Goal: Task Accomplishment & Management: Manage account settings

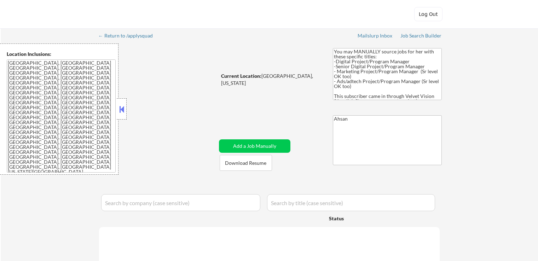
select select ""pending""
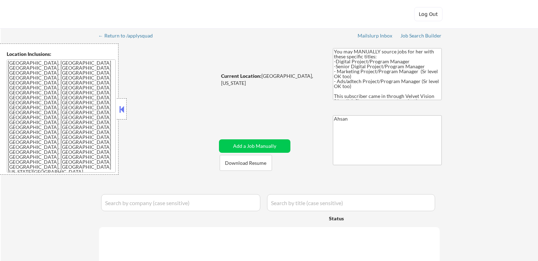
select select ""pending""
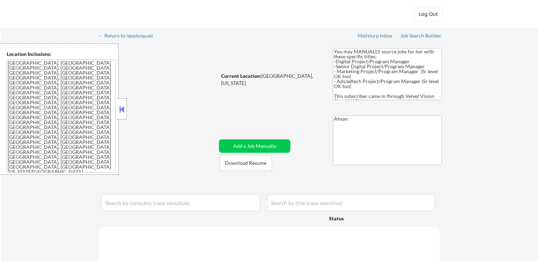
select select ""pending""
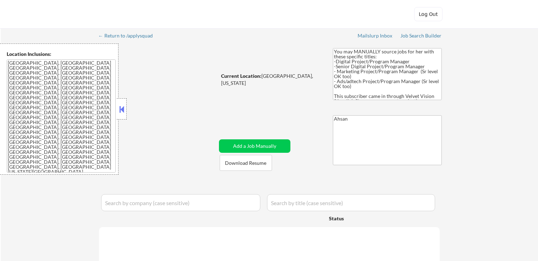
select select ""pending""
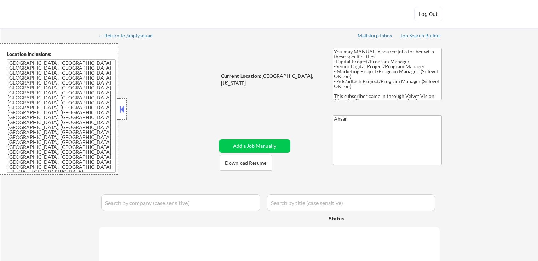
select select ""pending""
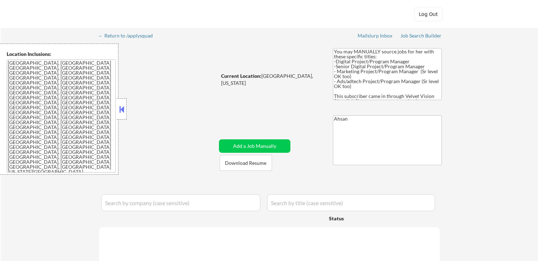
select select ""pending""
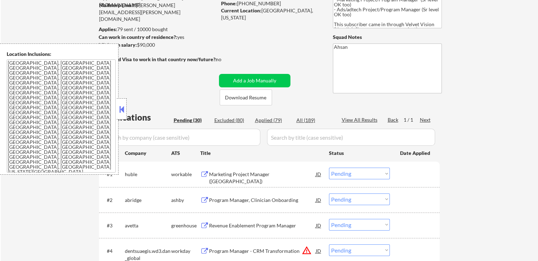
scroll to position [106, 0]
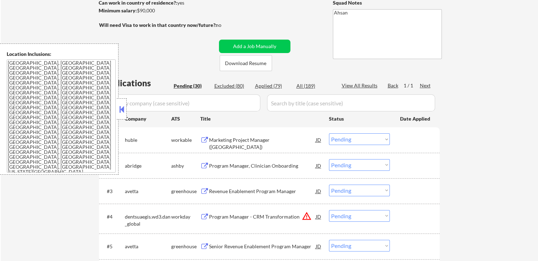
click at [204, 165] on button at bounding box center [204, 166] width 9 height 7
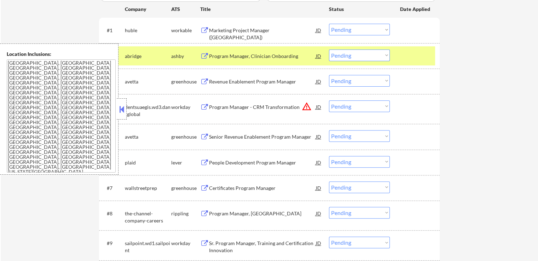
scroll to position [177, 0]
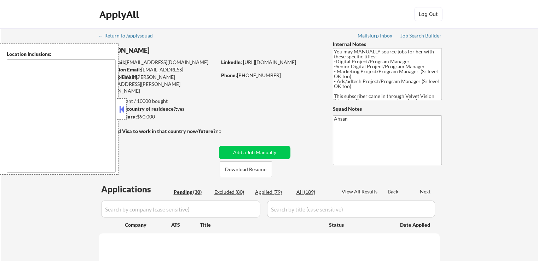
select select ""pending""
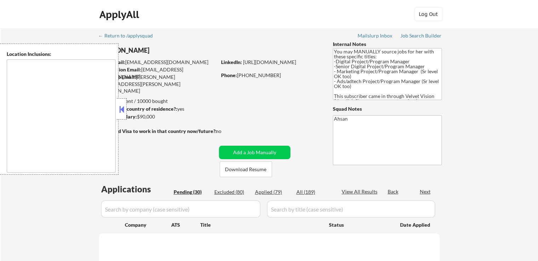
select select ""pending""
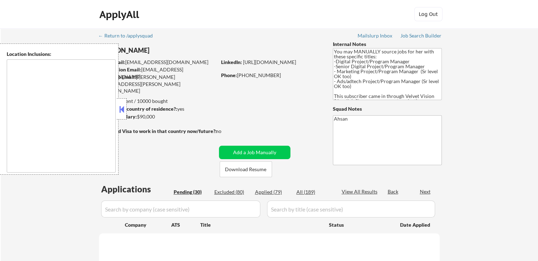
select select ""pending""
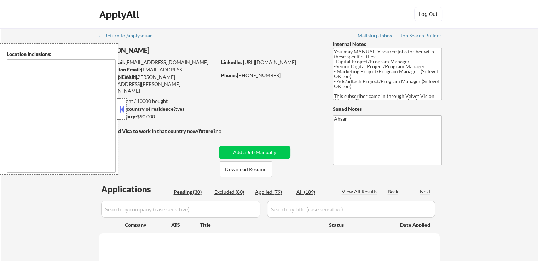
select select ""pending""
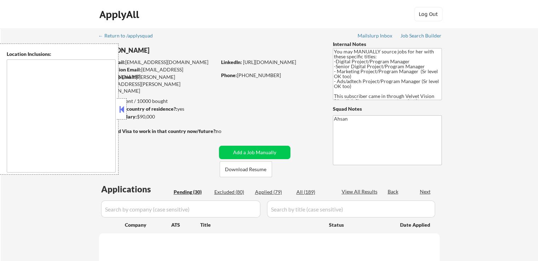
select select ""pending""
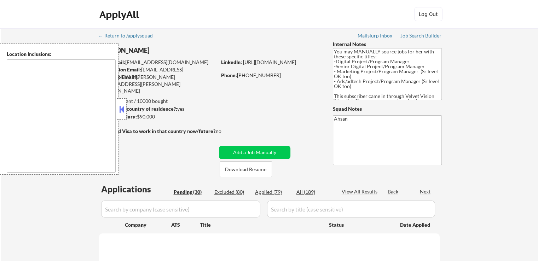
select select ""pending""
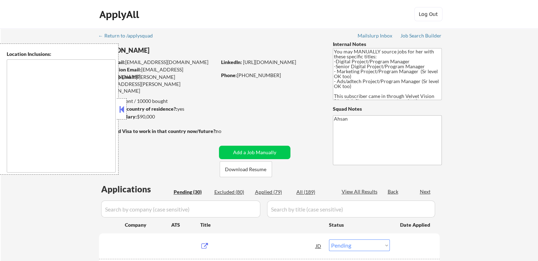
type textarea "[GEOGRAPHIC_DATA], [GEOGRAPHIC_DATA] [GEOGRAPHIC_DATA], [GEOGRAPHIC_DATA] [GEOG…"
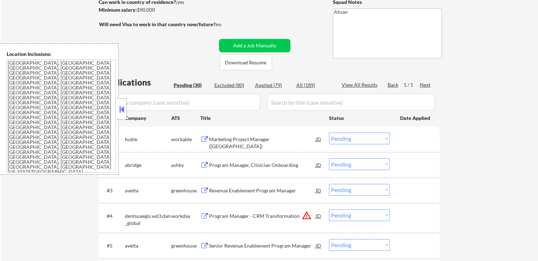
scroll to position [142, 0]
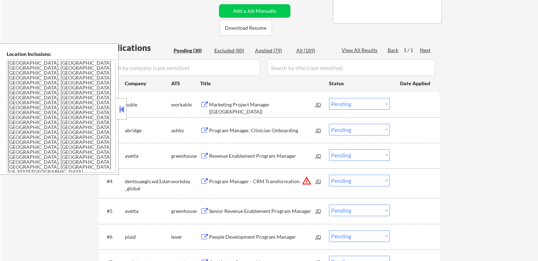
click at [204, 131] on button at bounding box center [204, 130] width 9 height 7
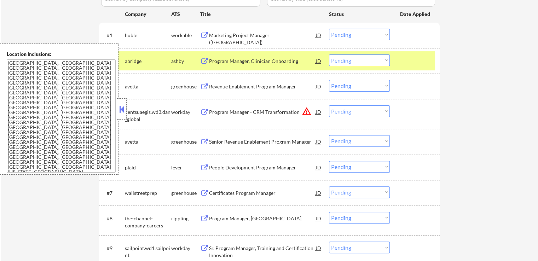
scroll to position [212, 0]
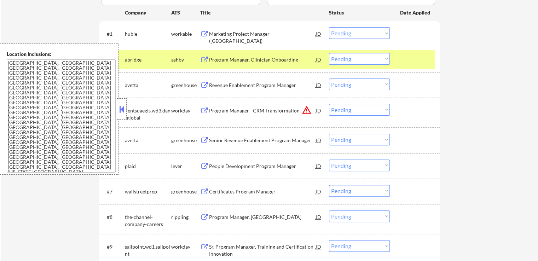
click at [204, 85] on button at bounding box center [204, 85] width 9 height 7
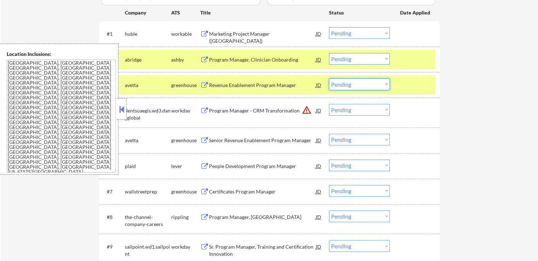
click at [359, 85] on select "Choose an option... Pending Applied Excluded (Questions) Excluded (Expired) Exc…" at bounding box center [359, 85] width 61 height 12
click at [329, 79] on select "Choose an option... Pending Applied Excluded (Questions) Excluded (Expired) Exc…" at bounding box center [359, 85] width 61 height 12
select select ""pending""
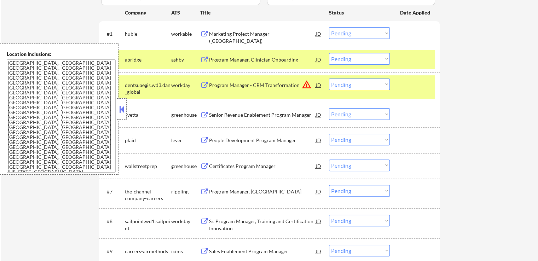
click at [205, 115] on button at bounding box center [204, 115] width 9 height 7
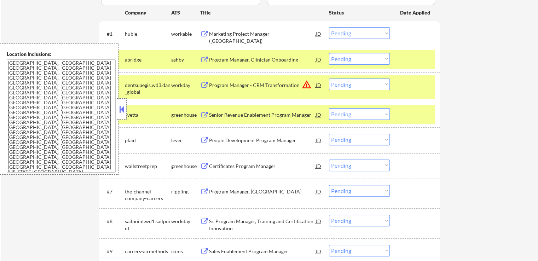
click at [352, 111] on select "Choose an option... Pending Applied Excluded (Questions) Excluded (Expired) Exc…" at bounding box center [359, 114] width 61 height 12
click at [329, 108] on select "Choose an option... Pending Applied Excluded (Questions) Excluded (Expired) Exc…" at bounding box center [359, 114] width 61 height 12
click at [206, 139] on button at bounding box center [204, 140] width 9 height 7
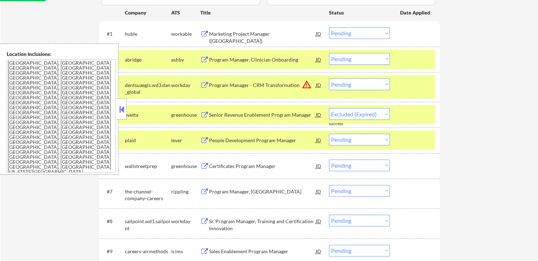
select select ""pending""
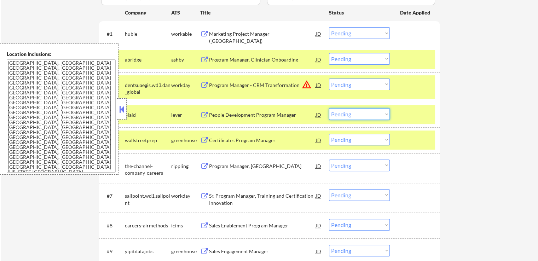
click at [355, 113] on select "Choose an option... Pending Applied Excluded (Questions) Excluded (Expired) Exc…" at bounding box center [359, 114] width 61 height 12
click at [329, 108] on select "Choose an option... Pending Applied Excluded (Questions) Excluded (Expired) Exc…" at bounding box center [359, 114] width 61 height 12
click at [205, 139] on button at bounding box center [204, 140] width 9 height 7
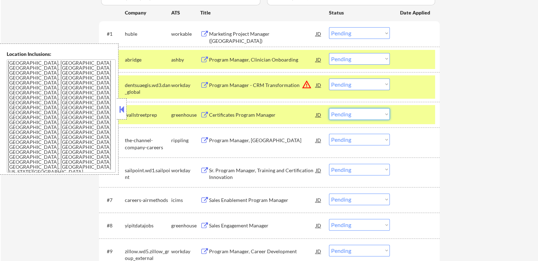
drag, startPoint x: 363, startPoint y: 114, endPoint x: 361, endPoint y: 119, distance: 5.9
click at [363, 114] on select "Choose an option... Pending Applied Excluded (Questions) Excluded (Expired) Exc…" at bounding box center [359, 114] width 61 height 12
click at [329, 108] on select "Choose an option... Pending Applied Excluded (Questions) Excluded (Expired) Exc…" at bounding box center [359, 114] width 61 height 12
select select ""pending""
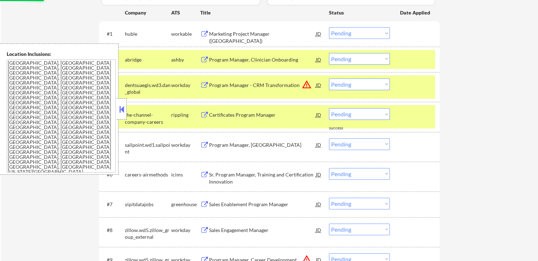
click at [202, 227] on button at bounding box center [204, 230] width 9 height 7
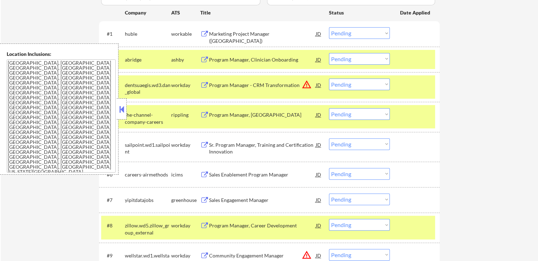
click at [206, 198] on button at bounding box center [204, 200] width 9 height 7
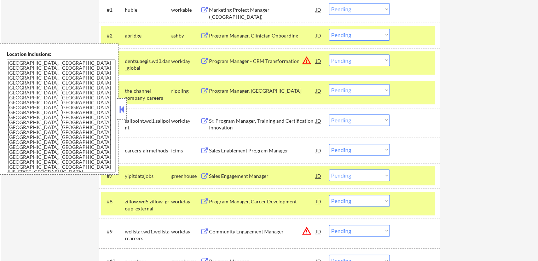
scroll to position [248, 0]
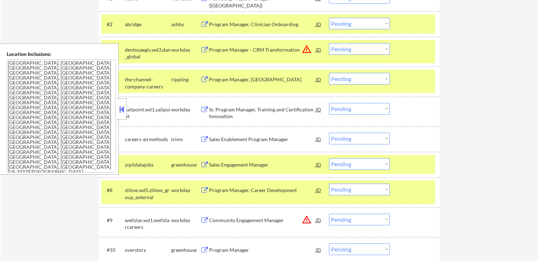
click at [355, 166] on select "Choose an option... Pending Applied Excluded (Questions) Excluded (Expired) Exc…" at bounding box center [359, 164] width 61 height 12
click at [329, 158] on select "Choose an option... Pending Applied Excluded (Questions) Excluded (Expired) Exc…" at bounding box center [359, 164] width 61 height 12
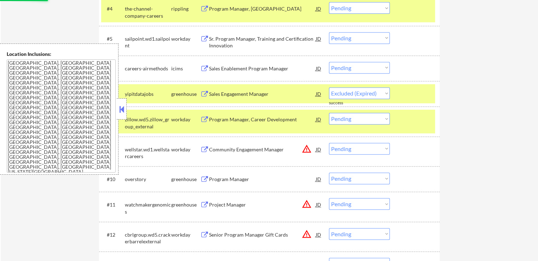
select select ""pending""
click at [201, 180] on button at bounding box center [204, 179] width 9 height 7
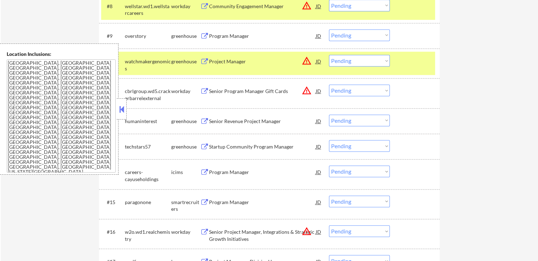
scroll to position [460, 0]
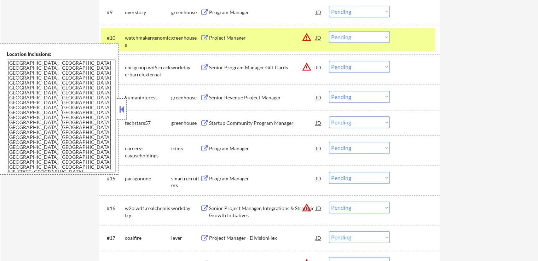
click at [202, 95] on button at bounding box center [204, 97] width 9 height 7
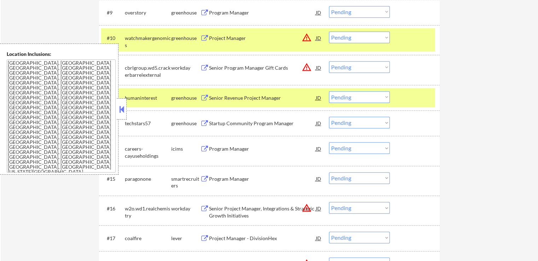
scroll to position [491, 0]
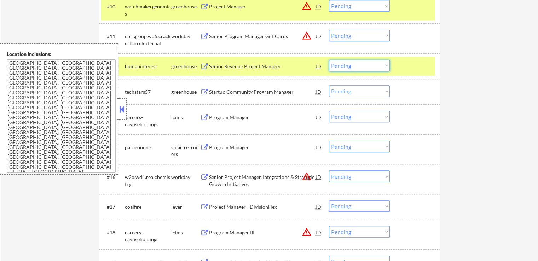
click at [341, 63] on select "Choose an option... Pending Applied Excluded (Questions) Excluded (Expired) Exc…" at bounding box center [359, 66] width 61 height 12
click at [329, 60] on select "Choose an option... Pending Applied Excluded (Questions) Excluded (Expired) Exc…" at bounding box center [359, 66] width 61 height 12
click at [205, 89] on button at bounding box center [204, 92] width 9 height 7
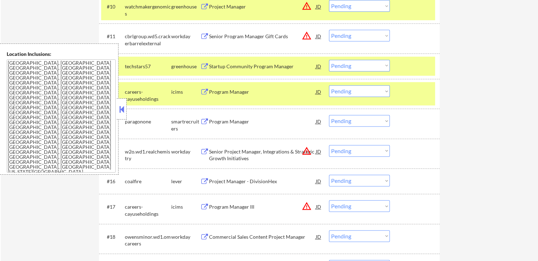
click at [352, 64] on select "Choose an option... Pending Applied Excluded (Questions) Excluded (Expired) Exc…" at bounding box center [359, 66] width 61 height 12
click at [329, 60] on select "Choose an option... Pending Applied Excluded (Questions) Excluded (Expired) Exc…" at bounding box center [359, 66] width 61 height 12
click at [206, 121] on button at bounding box center [204, 122] width 9 height 7
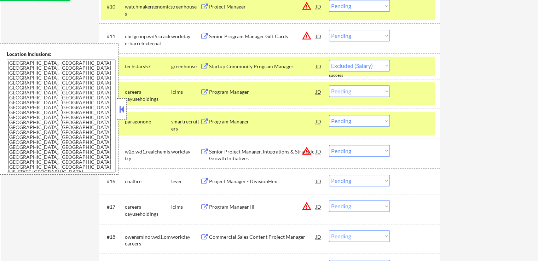
select select ""pending""
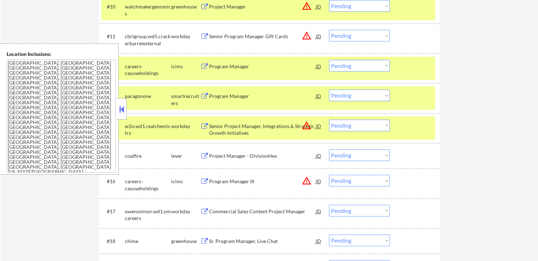
drag, startPoint x: 360, startPoint y: 94, endPoint x: 359, endPoint y: 99, distance: 5.4
click at [360, 94] on select "Choose an option... Pending Applied Excluded (Questions) Excluded (Expired) Exc…" at bounding box center [359, 96] width 61 height 12
click at [329, 90] on select "Choose an option... Pending Applied Excluded (Questions) Excluded (Expired) Exc…" at bounding box center [359, 96] width 61 height 12
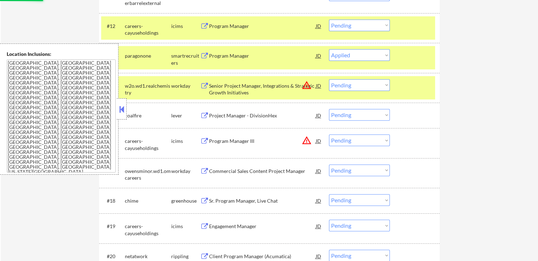
scroll to position [562, 0]
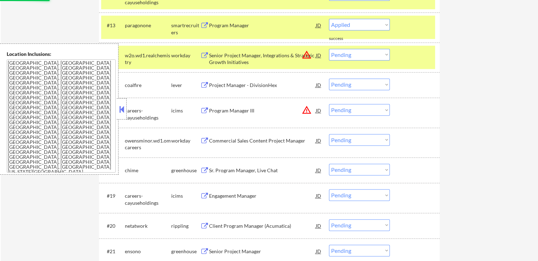
click at [202, 84] on button at bounding box center [204, 85] width 9 height 7
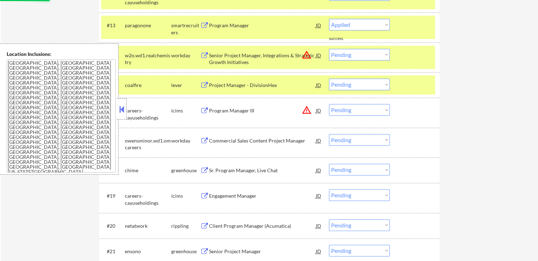
select select ""pending""
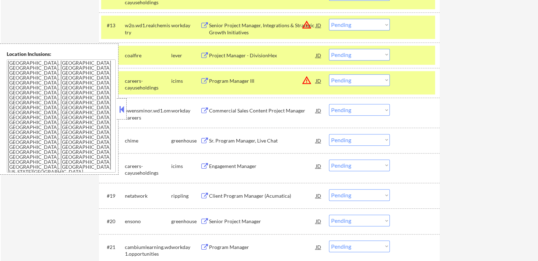
click at [203, 140] on button at bounding box center [204, 141] width 9 height 7
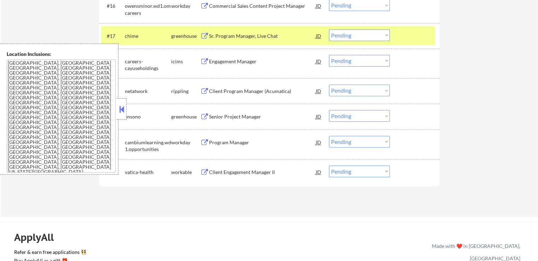
scroll to position [668, 0]
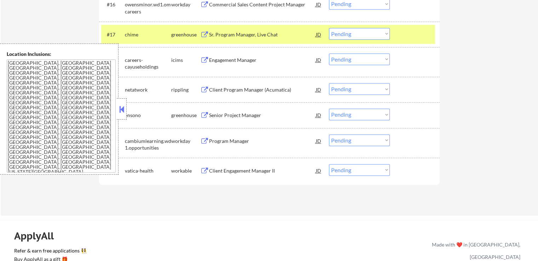
click at [205, 114] on button at bounding box center [204, 115] width 9 height 7
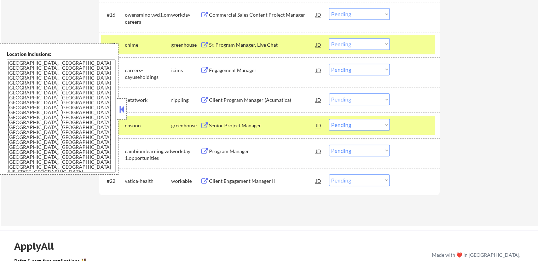
scroll to position [688, 0]
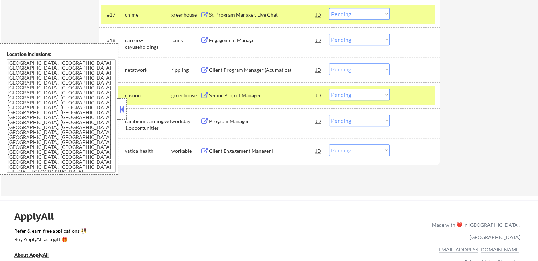
click at [345, 94] on select "Choose an option... Pending Applied Excluded (Questions) Excluded (Expired) Exc…" at bounding box center [359, 95] width 61 height 12
click at [329, 89] on select "Choose an option... Pending Applied Excluded (Questions) Excluded (Expired) Exc…" at bounding box center [359, 95] width 61 height 12
select select ""pending""
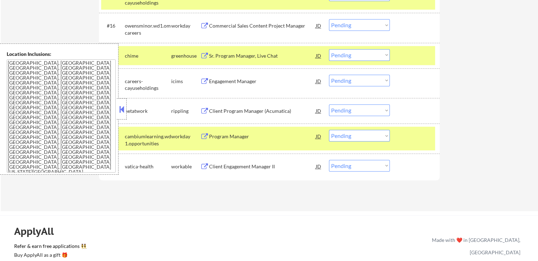
scroll to position [652, 0]
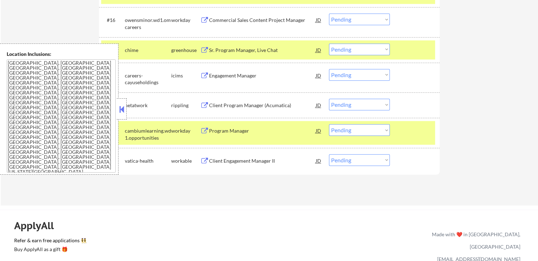
click at [204, 105] on button at bounding box center [204, 105] width 9 height 7
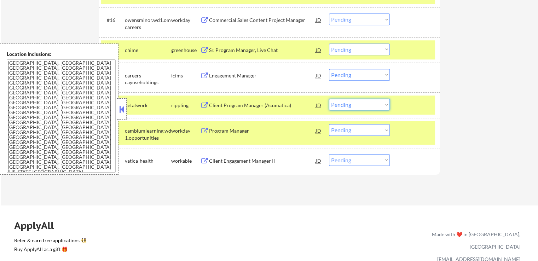
click at [355, 107] on select "Choose an option... Pending Applied Excluded (Questions) Excluded (Expired) Exc…" at bounding box center [359, 105] width 61 height 12
click at [329, 99] on select "Choose an option... Pending Applied Excluded (Questions) Excluded (Expired) Exc…" at bounding box center [359, 105] width 61 height 12
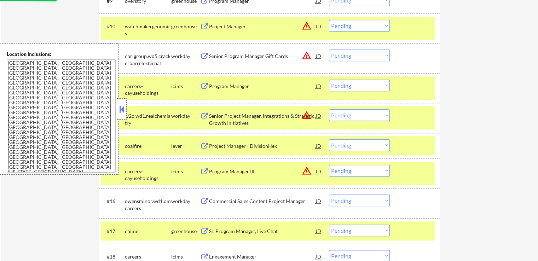
select select ""pending""
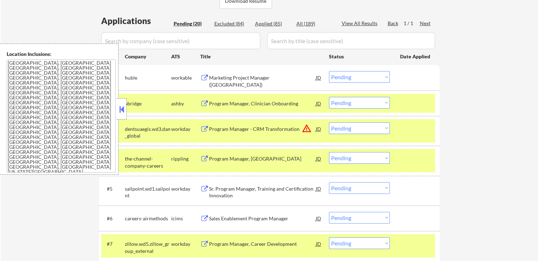
scroll to position [157, 0]
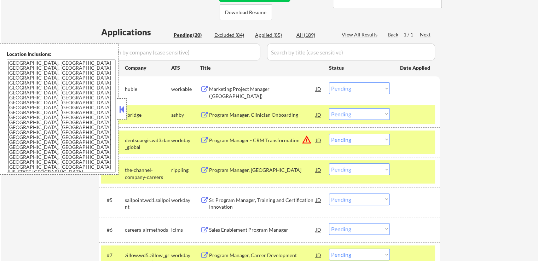
click at [202, 89] on button at bounding box center [204, 89] width 9 height 7
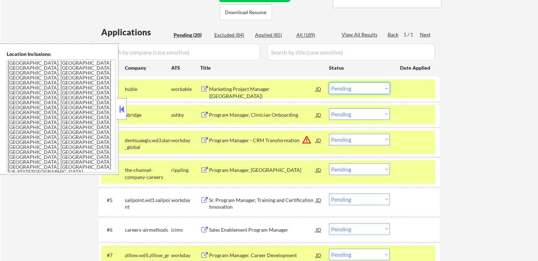
click at [347, 91] on select "Choose an option... Pending Applied Excluded (Questions) Excluded (Expired) Exc…" at bounding box center [359, 88] width 61 height 12
click at [329, 82] on select "Choose an option... Pending Applied Excluded (Questions) Excluded (Expired) Exc…" at bounding box center [359, 88] width 61 height 12
select select ""pending""
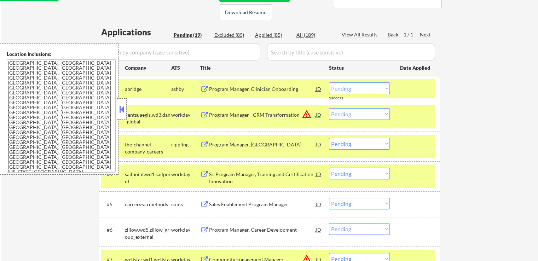
click at [205, 90] on button at bounding box center [204, 89] width 9 height 7
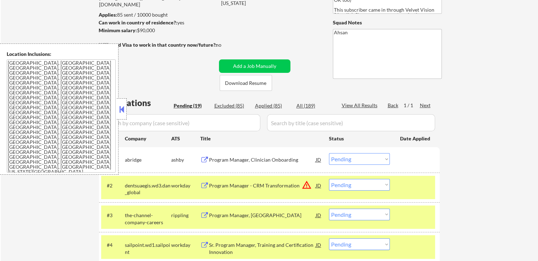
scroll to position [51, 0]
